Goal: Find specific page/section: Find specific page/section

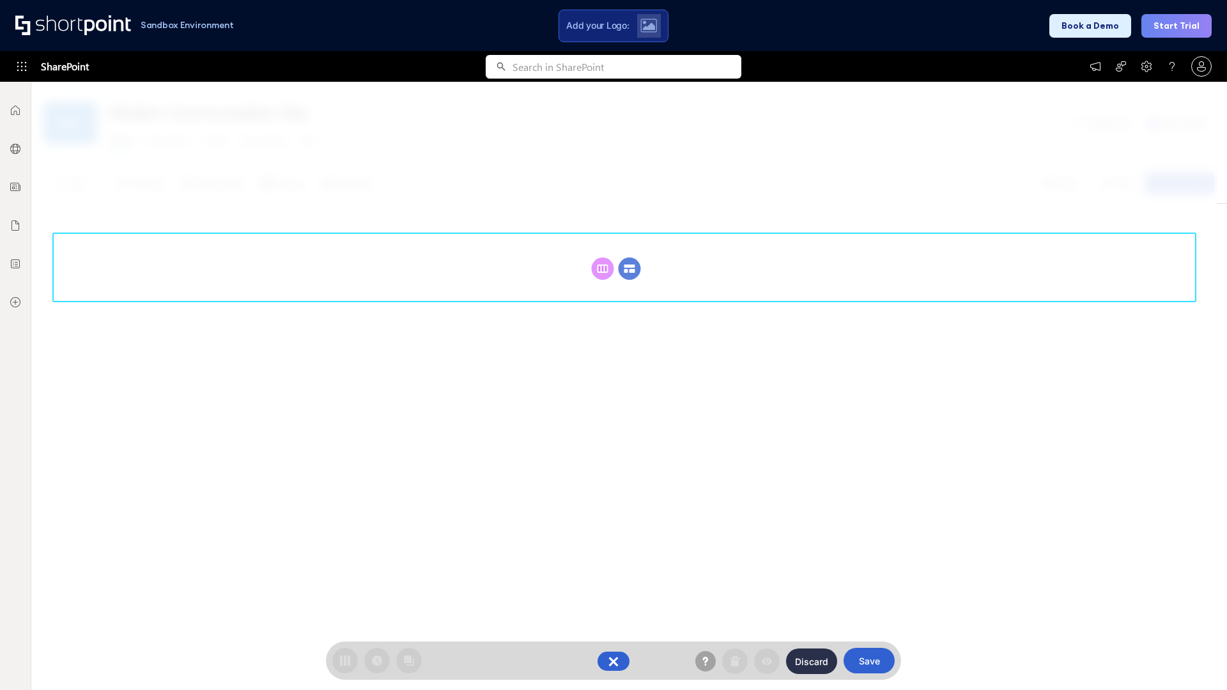
scroll to position [176, 0]
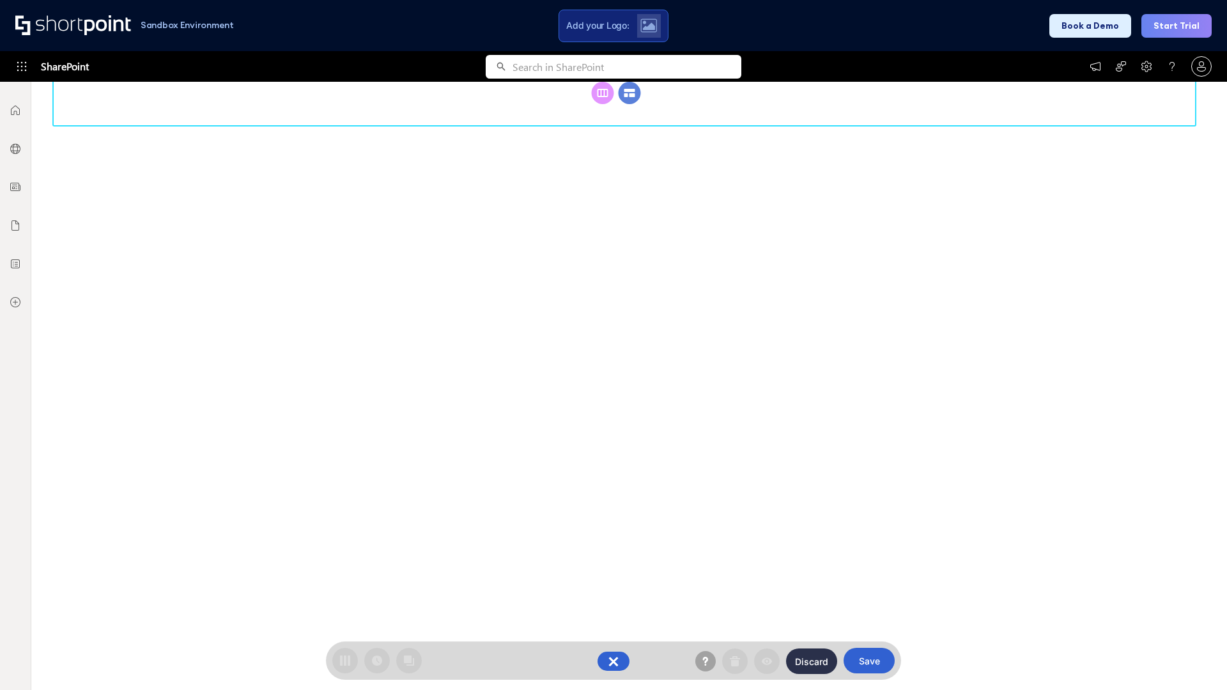
click at [629, 104] on circle at bounding box center [630, 93] width 22 height 22
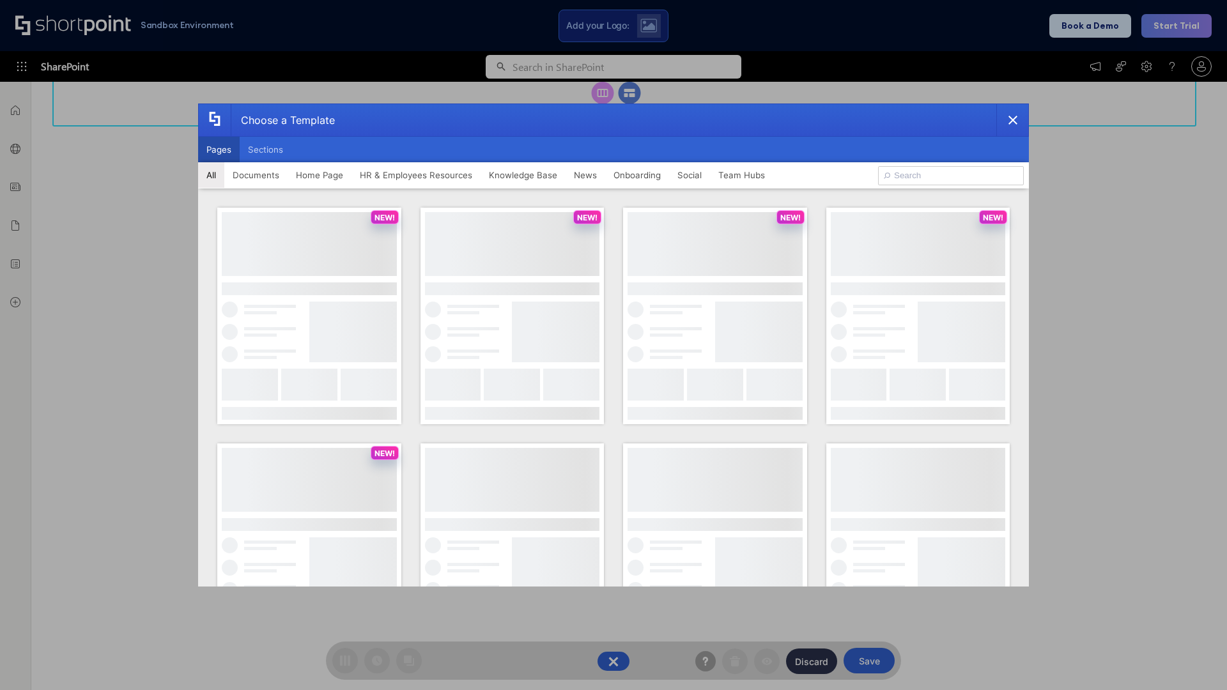
scroll to position [0, 0]
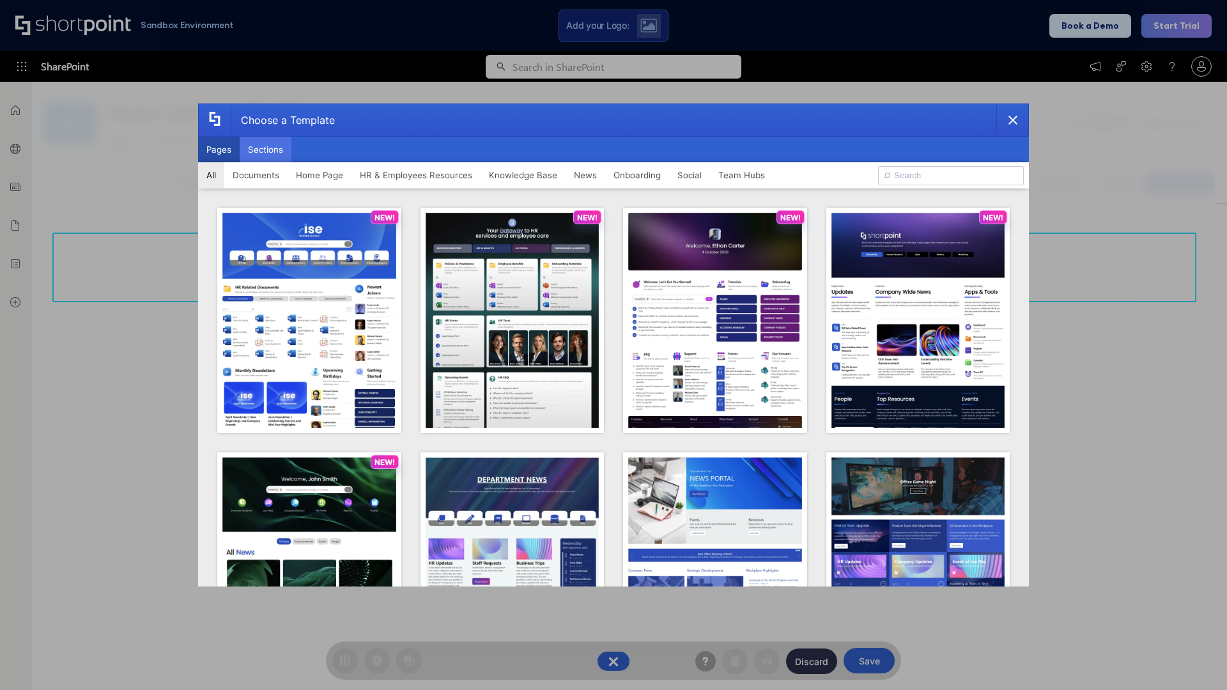
click at [265, 150] on button "Sections" at bounding box center [266, 150] width 52 height 26
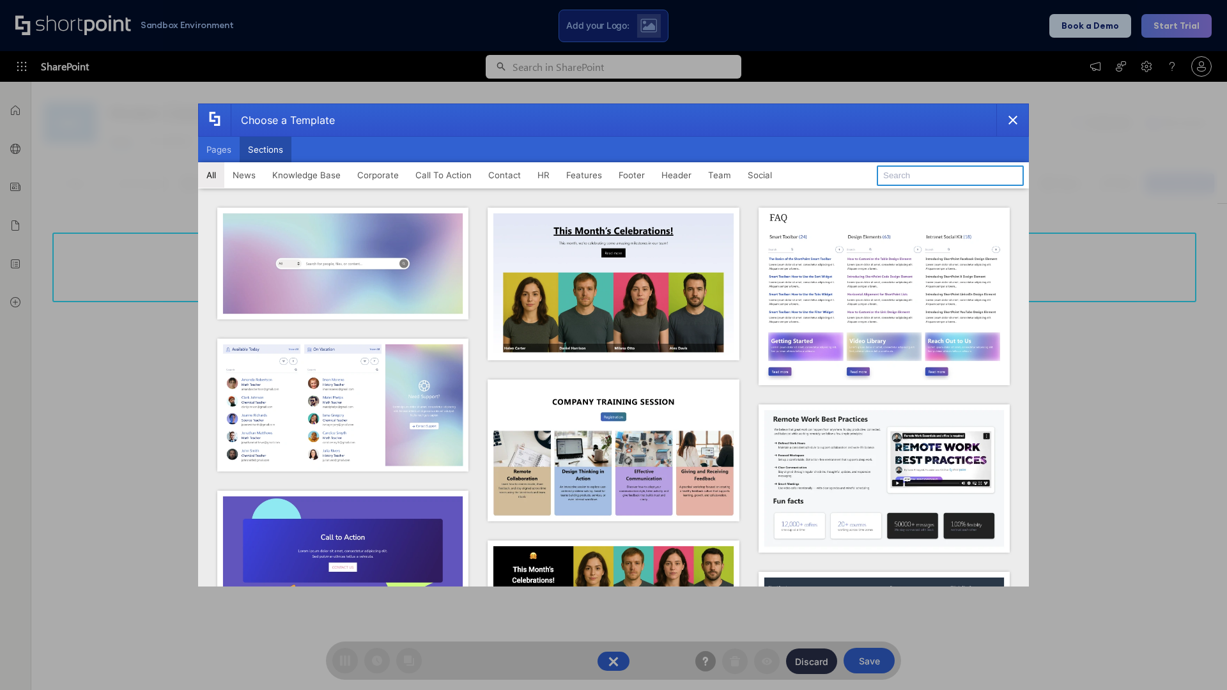
type input "Features Kit 5"
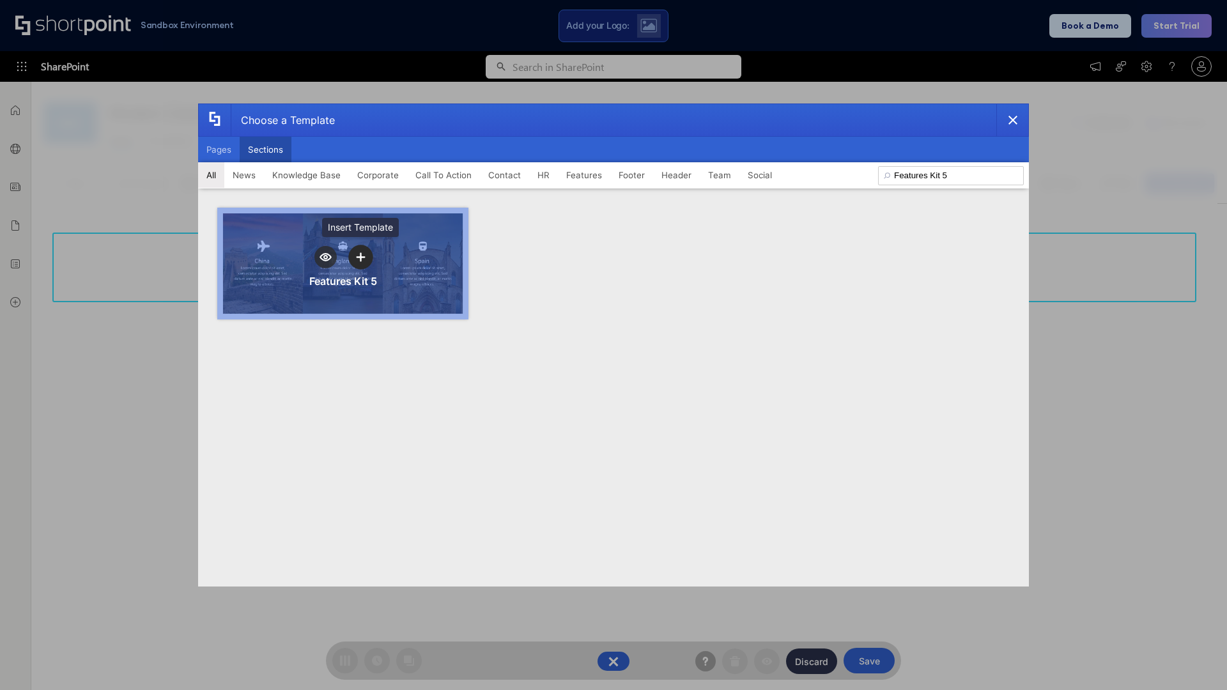
click at [360, 257] on icon "template selector" at bounding box center [360, 256] width 9 height 9
